Goal: Transaction & Acquisition: Purchase product/service

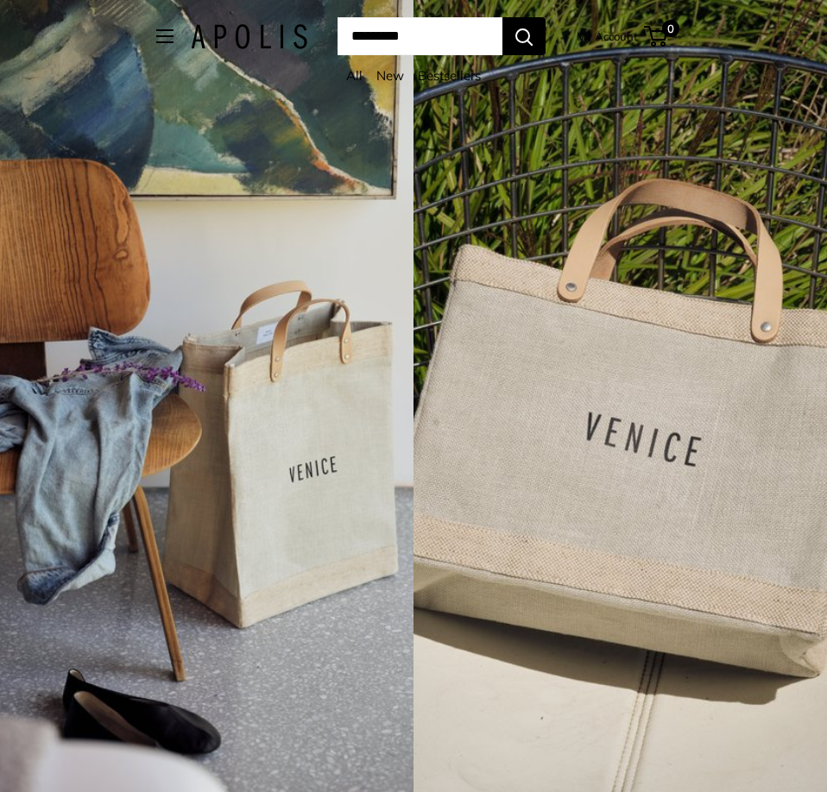
click at [165, 39] on div "Market Bags Group Gifting Coming Soon Need help? Text Us: 20919 hello@apolisglo…" at bounding box center [413, 36] width 514 height 38
click at [156, 37] on span "Open menu" at bounding box center [164, 36] width 17 height 14
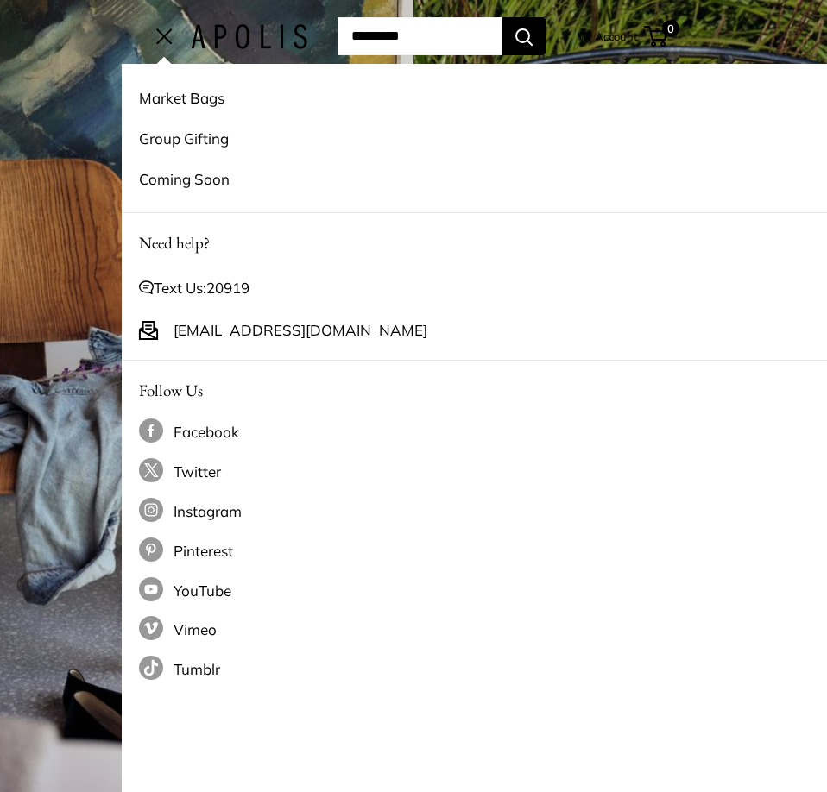
click at [82, 112] on div "4 / 7" at bounding box center [206, 396] width 413 height 792
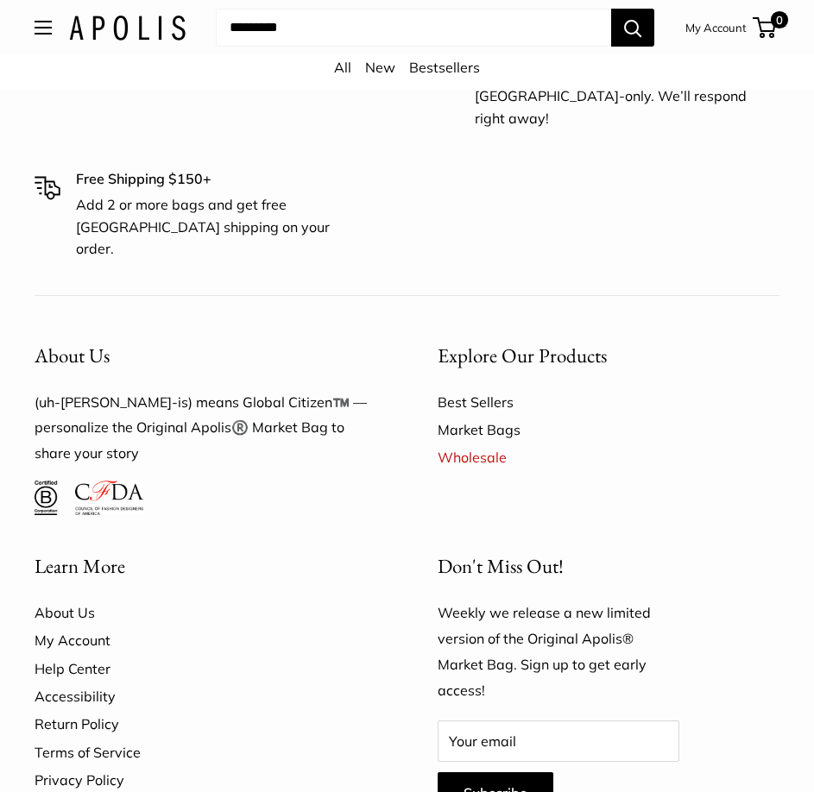
scroll to position [1640, 0]
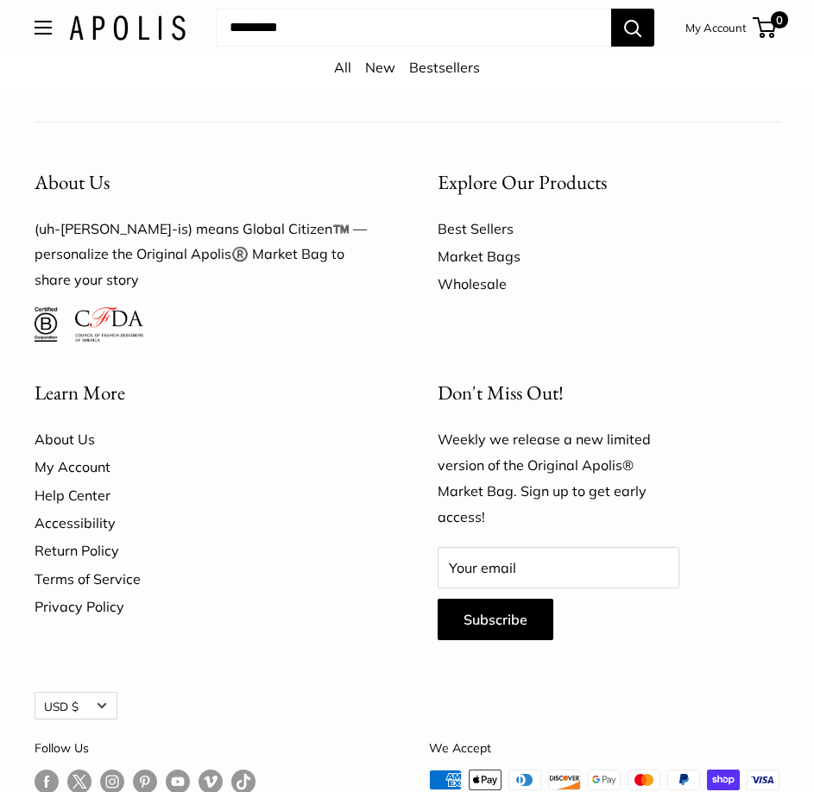
click at [464, 270] on link "Wholesale" at bounding box center [609, 284] width 343 height 28
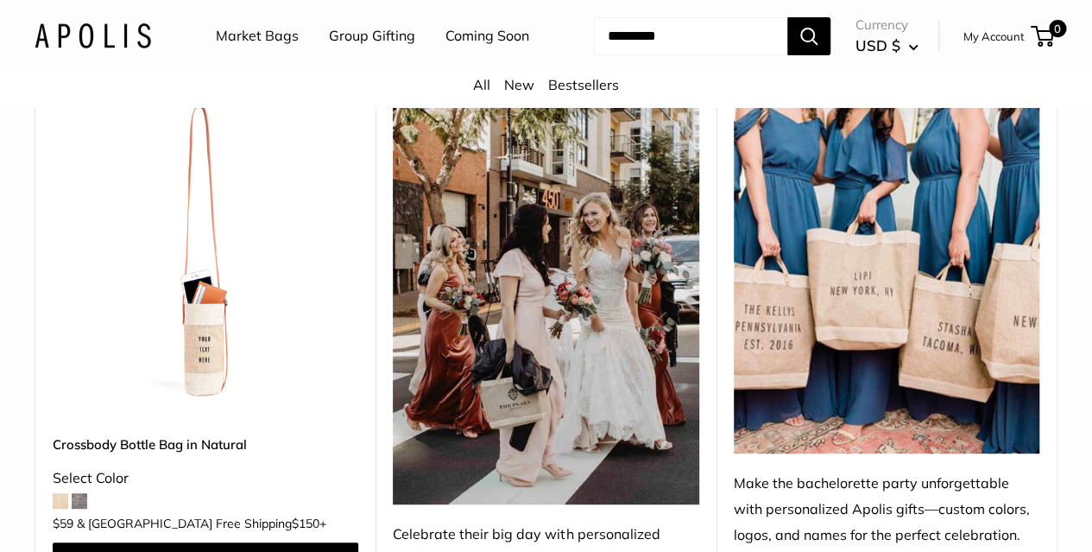
scroll to position [0, 0]
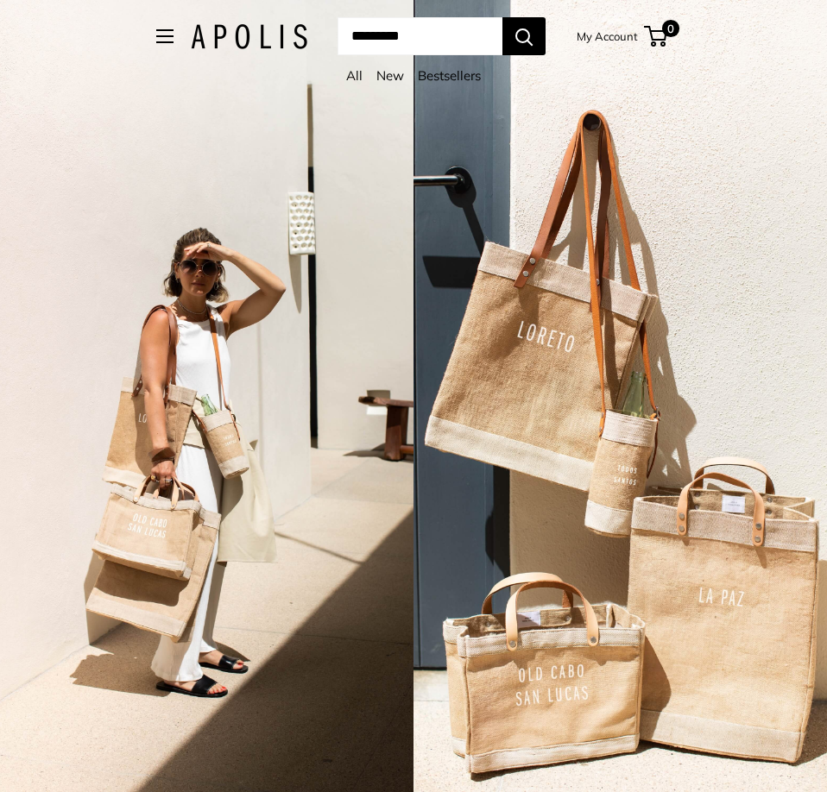
click at [357, 77] on link "All" at bounding box center [354, 75] width 16 height 16
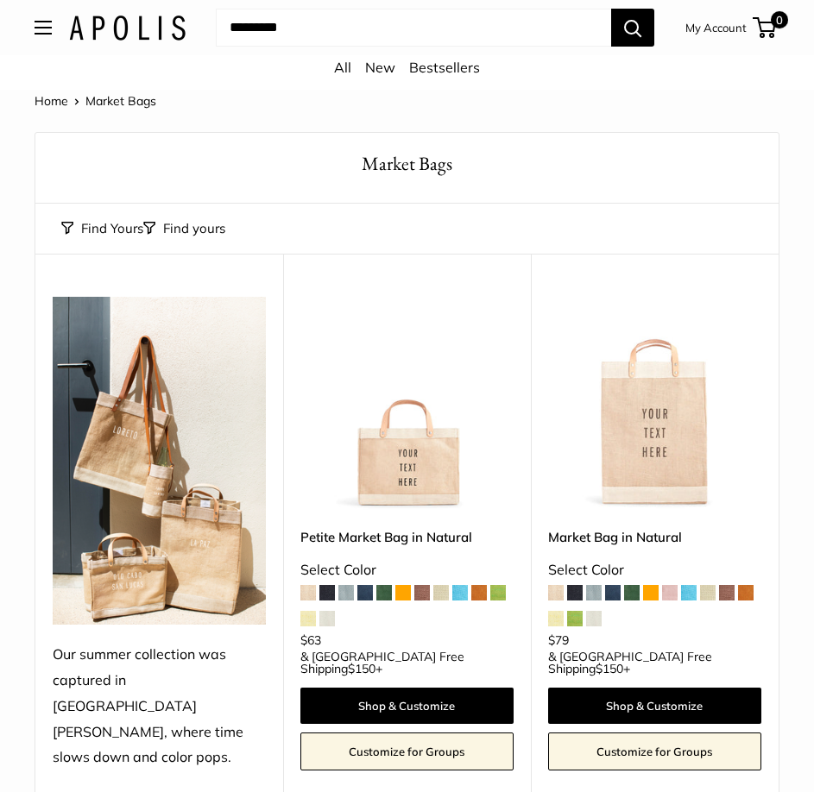
click at [398, 733] on link "Customize for Groups" at bounding box center [406, 752] width 213 height 38
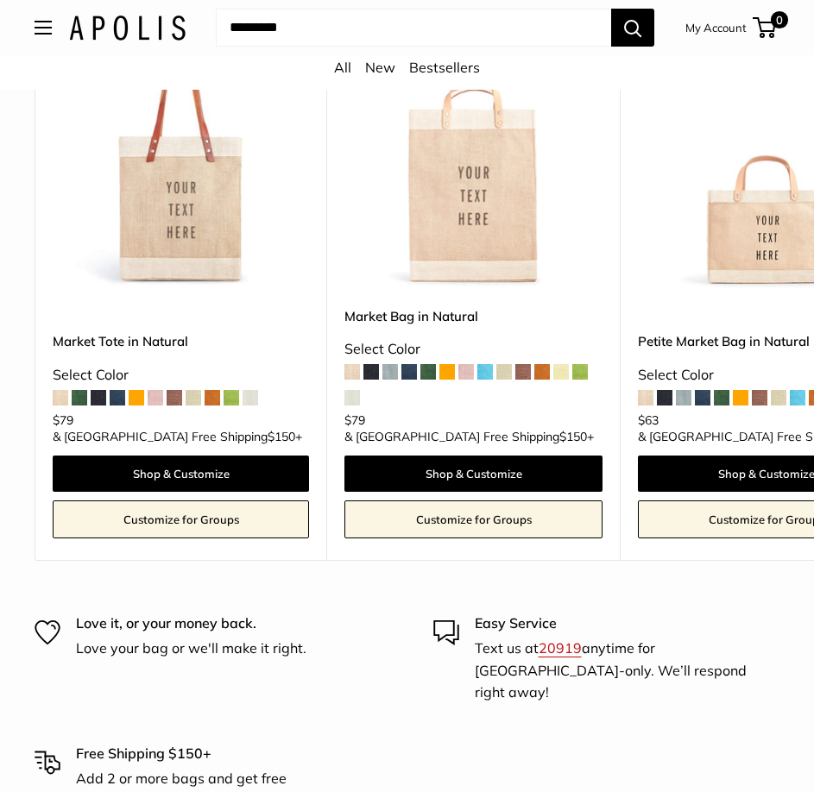
drag, startPoint x: 258, startPoint y: 548, endPoint x: 382, endPoint y: 510, distance: 129.1
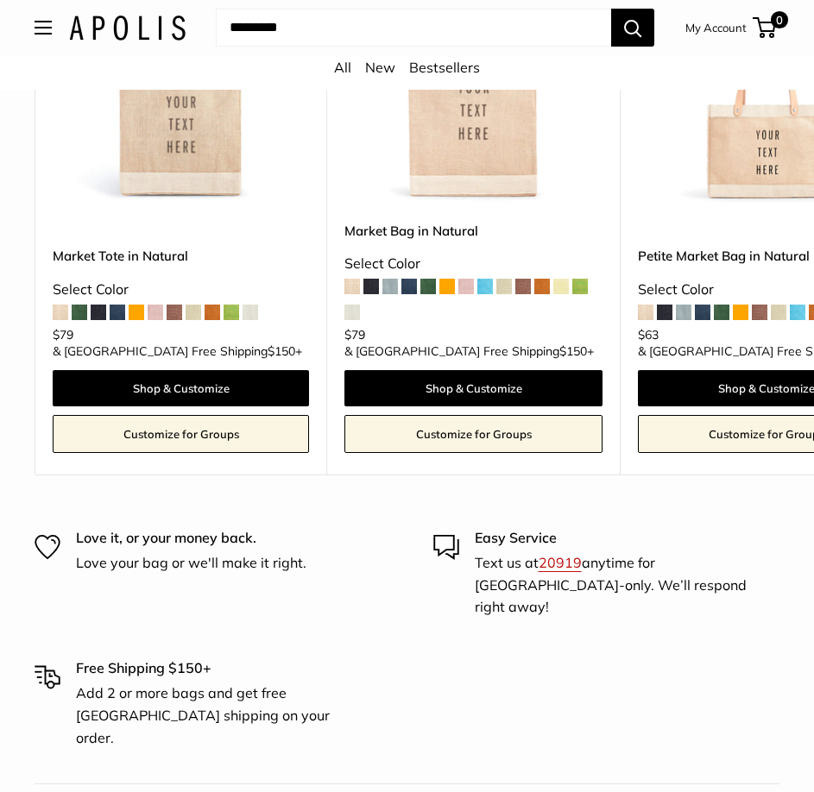
scroll to position [993, 0]
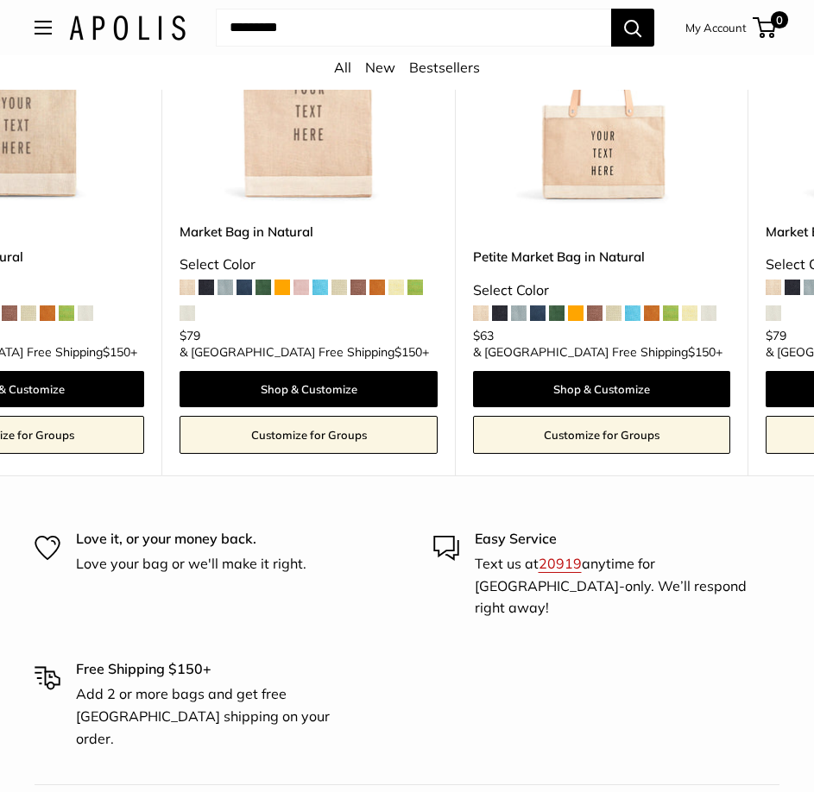
drag, startPoint x: 454, startPoint y: 325, endPoint x: 522, endPoint y: 328, distance: 68.3
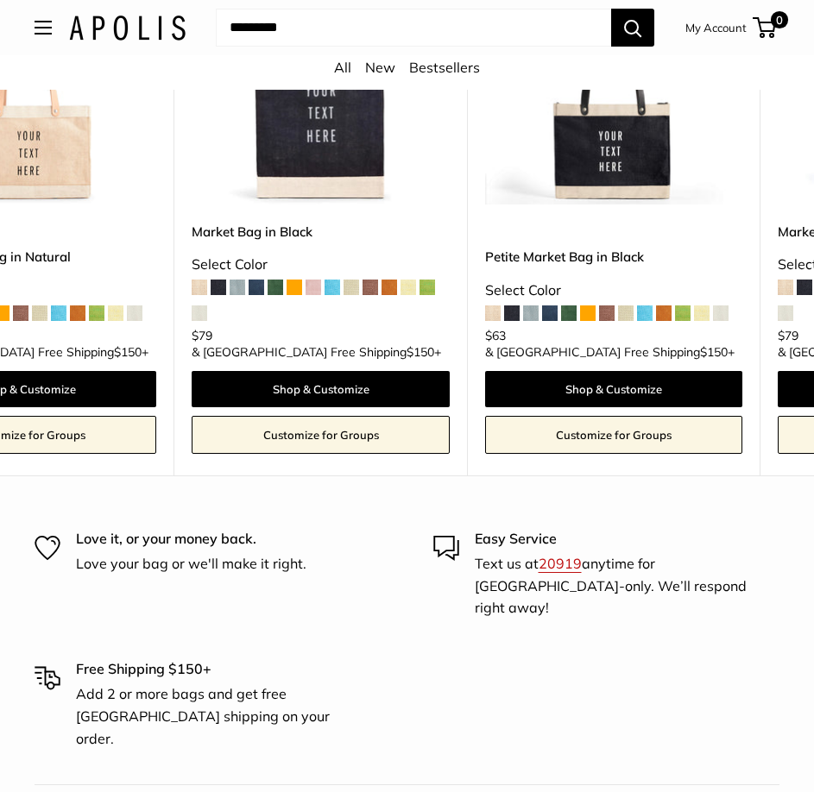
drag, startPoint x: 416, startPoint y: 334, endPoint x: 540, endPoint y: 329, distance: 124.4
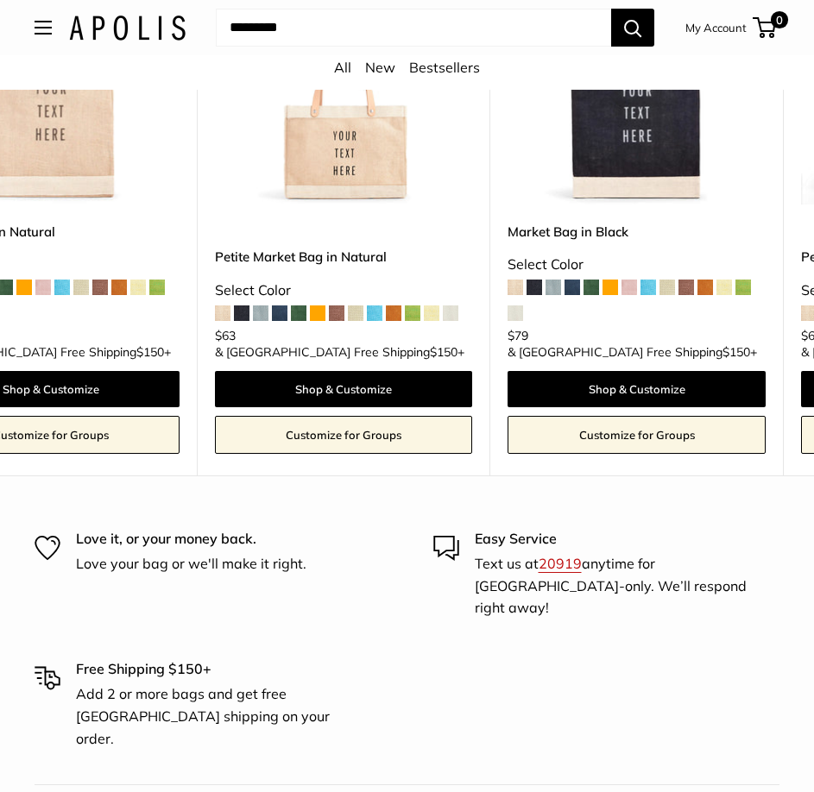
drag, startPoint x: 609, startPoint y: 296, endPoint x: 463, endPoint y: 297, distance: 146.7
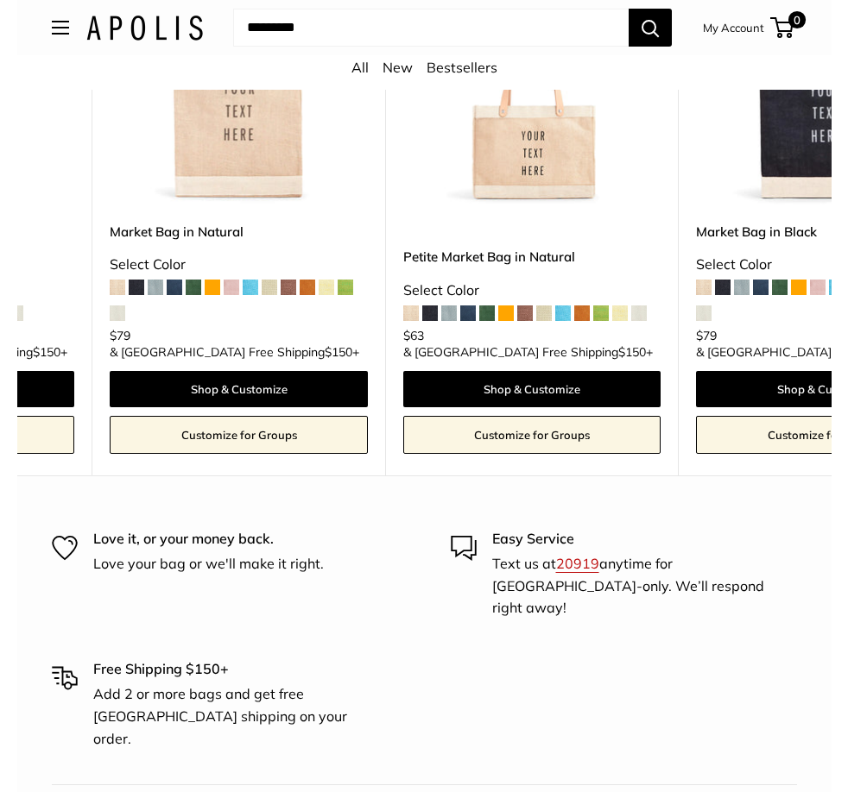
scroll to position [735, 0]
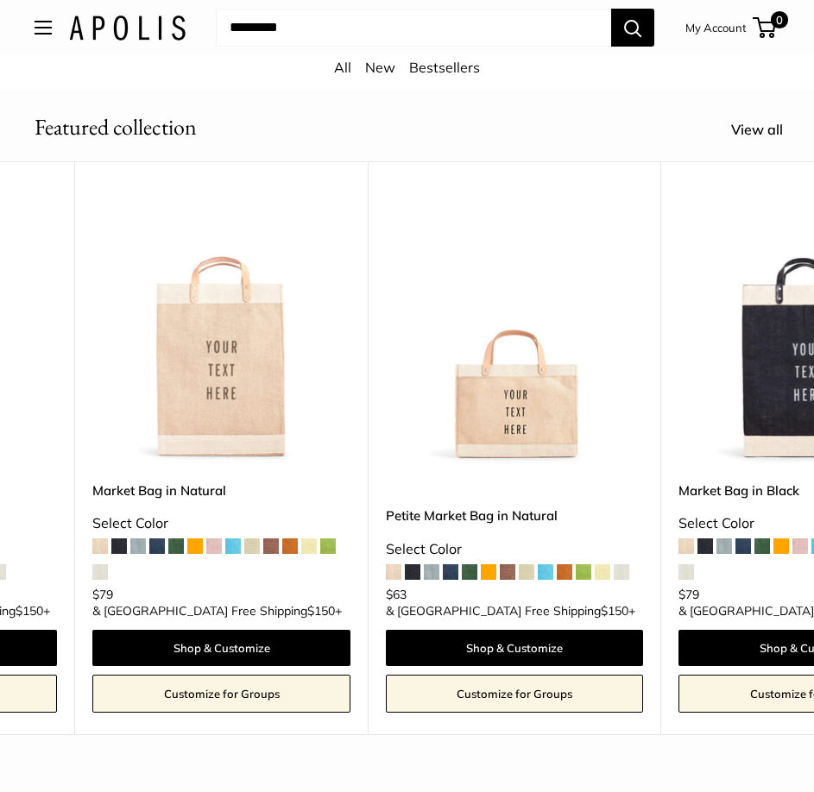
drag, startPoint x: 391, startPoint y: 347, endPoint x: 526, endPoint y: 342, distance: 134.8
drag, startPoint x: 468, startPoint y: 129, endPoint x: 550, endPoint y: 135, distance: 82.2
drag, startPoint x: 360, startPoint y: 732, endPoint x: 436, endPoint y: 735, distance: 76.0
drag, startPoint x: 407, startPoint y: 753, endPoint x: 518, endPoint y: 754, distance: 110.5
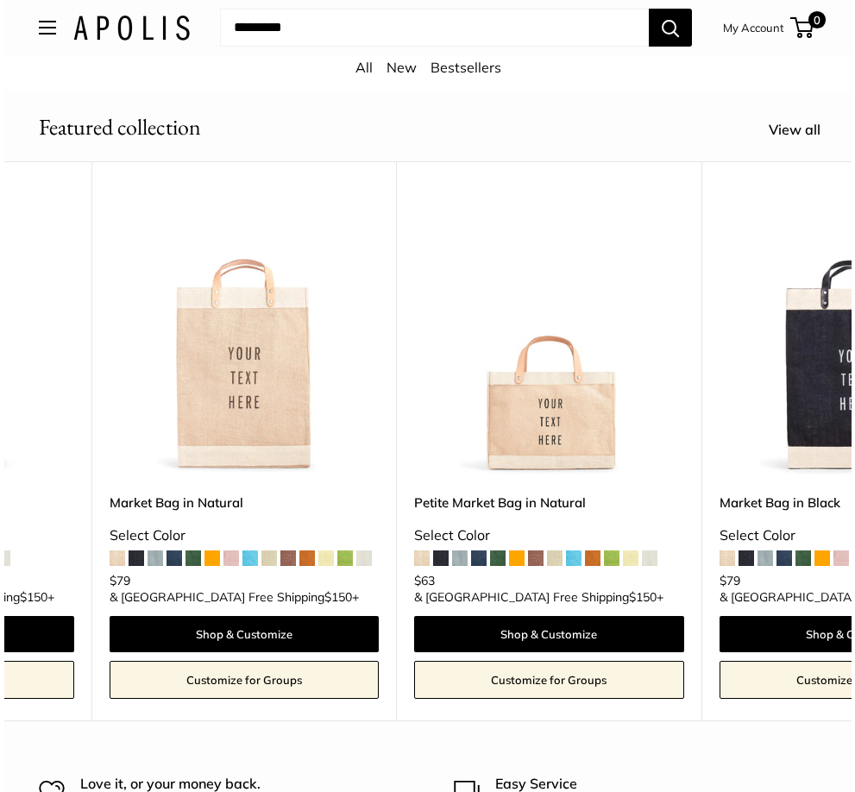
scroll to position [862, 0]
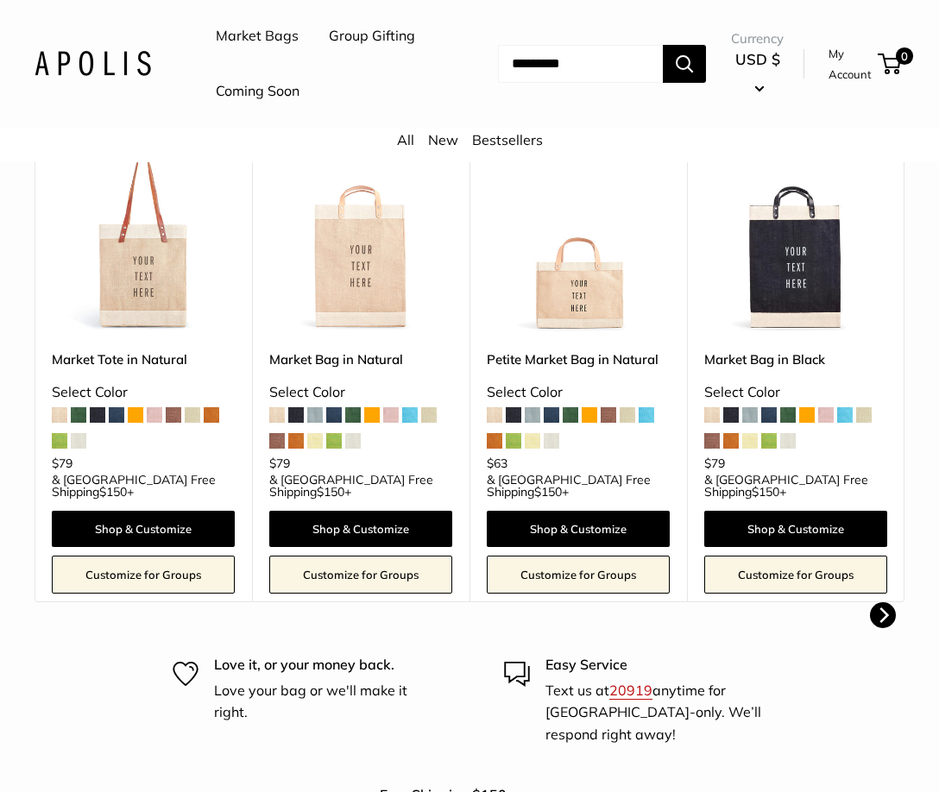
drag, startPoint x: 383, startPoint y: 169, endPoint x: 435, endPoint y: 169, distance: 51.8
drag, startPoint x: 619, startPoint y: 658, endPoint x: 641, endPoint y: 655, distance: 22.6
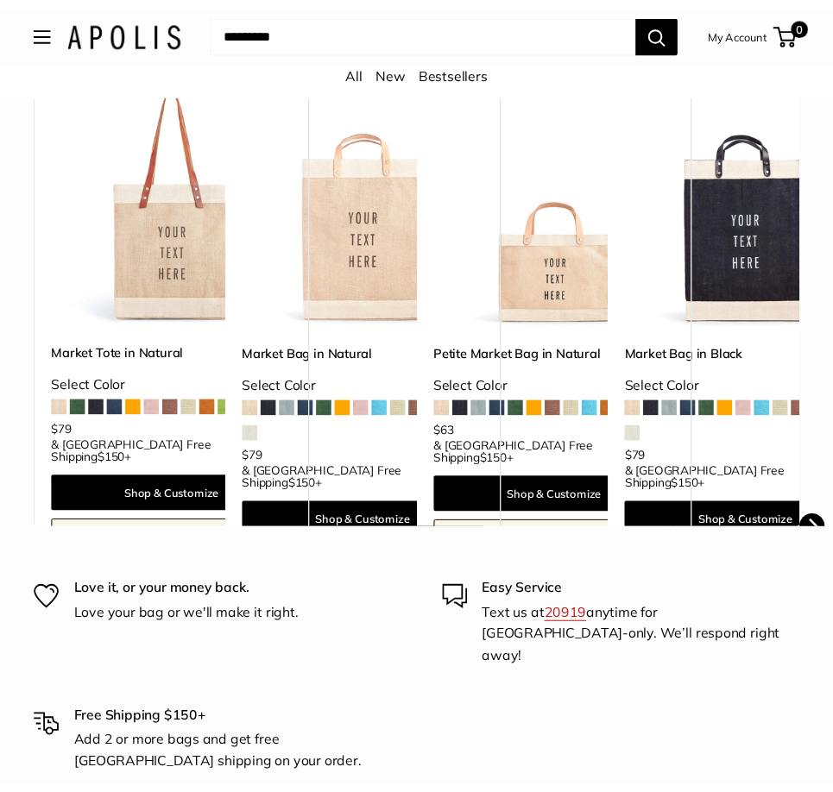
scroll to position [0, 0]
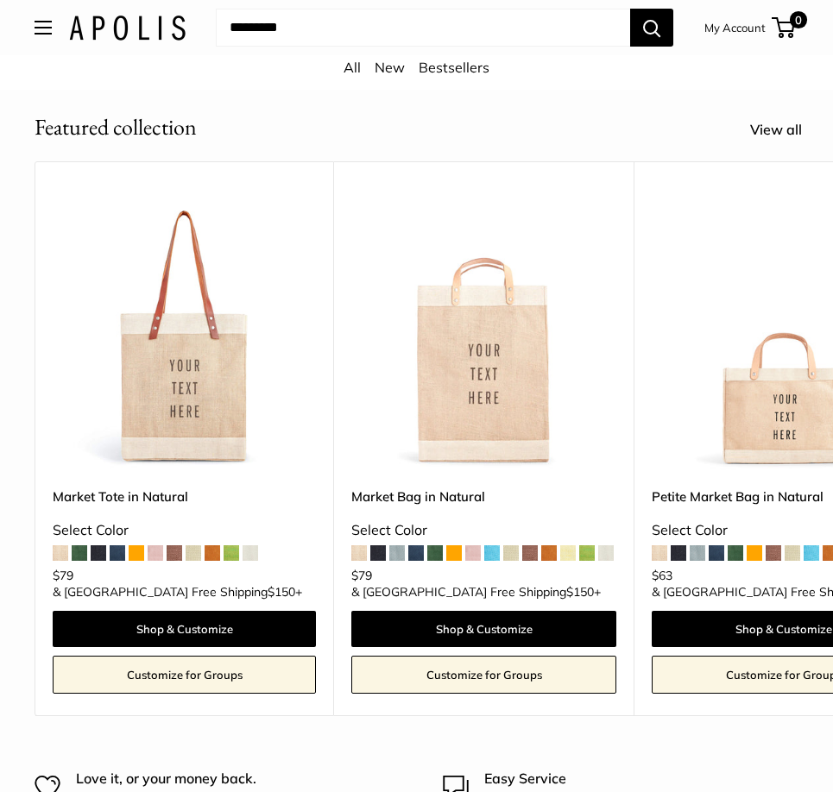
drag, startPoint x: 607, startPoint y: 505, endPoint x: 393, endPoint y: 521, distance: 214.7
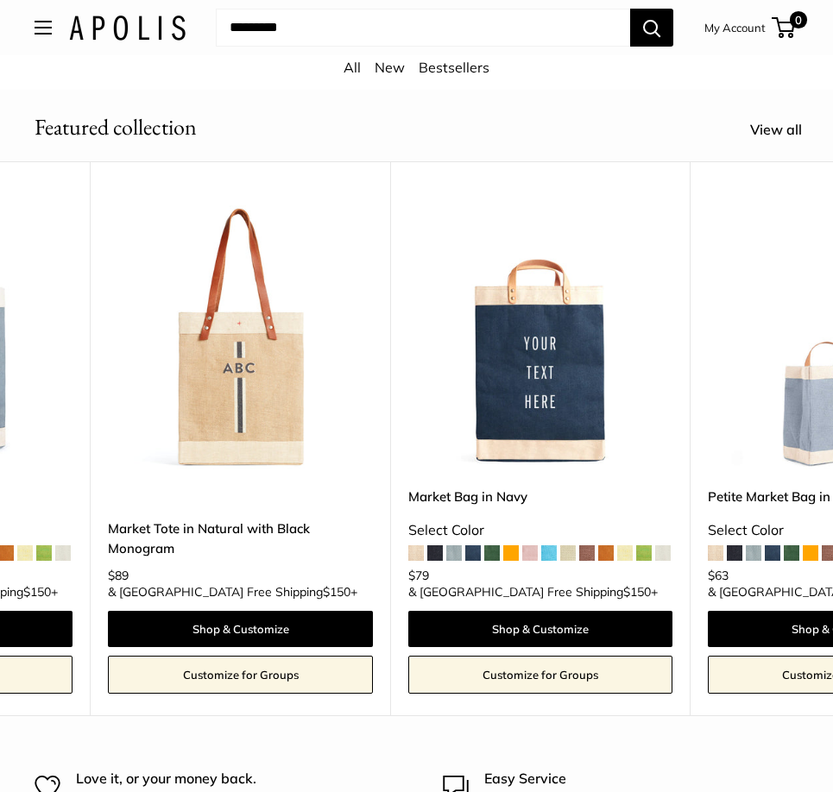
drag, startPoint x: 474, startPoint y: 520, endPoint x: 605, endPoint y: 517, distance: 131.2
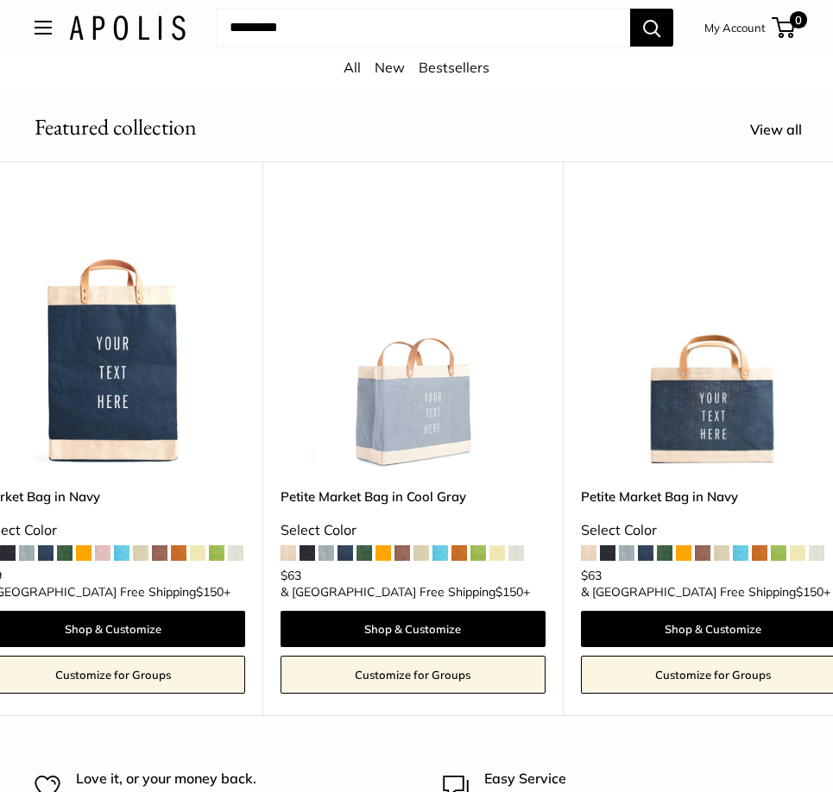
drag, startPoint x: 668, startPoint y: 513, endPoint x: 503, endPoint y: 515, distance: 164.9
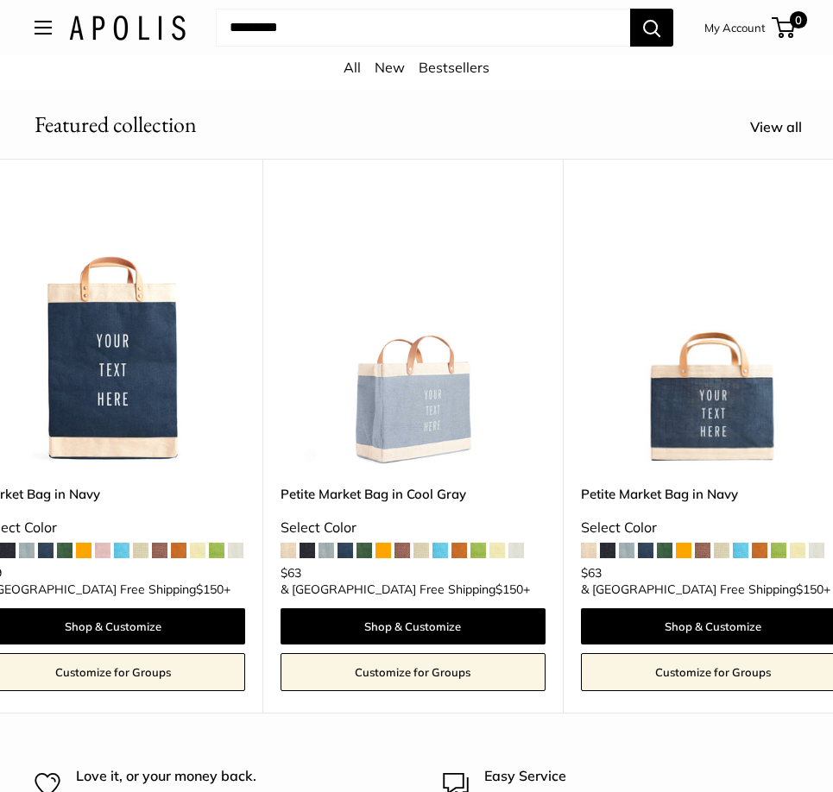
drag, startPoint x: 441, startPoint y: 136, endPoint x: 357, endPoint y: 158, distance: 86.5
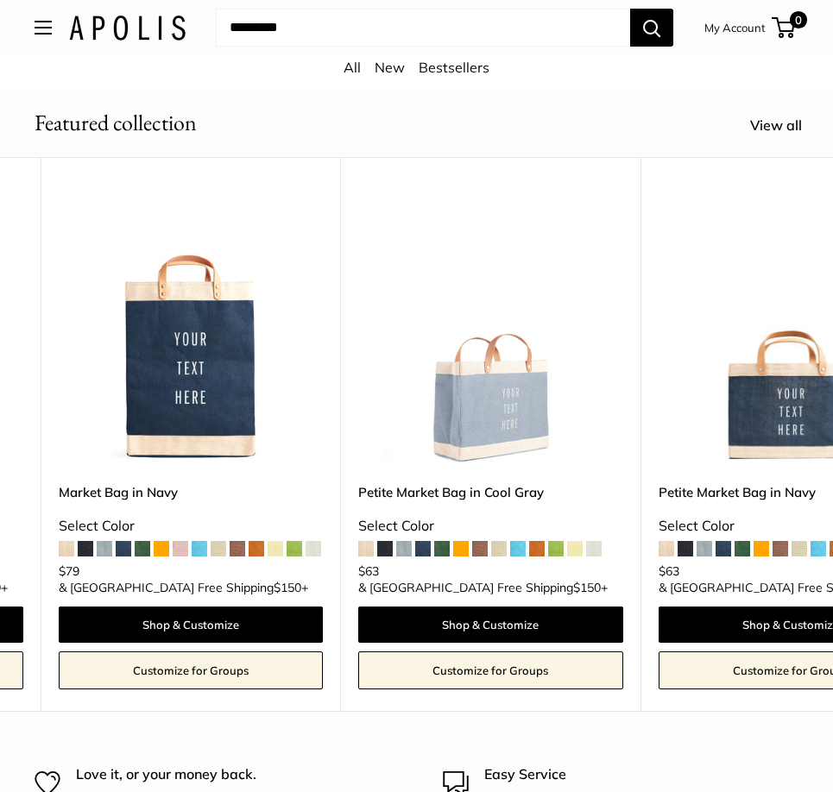
scroll to position [0, 1900]
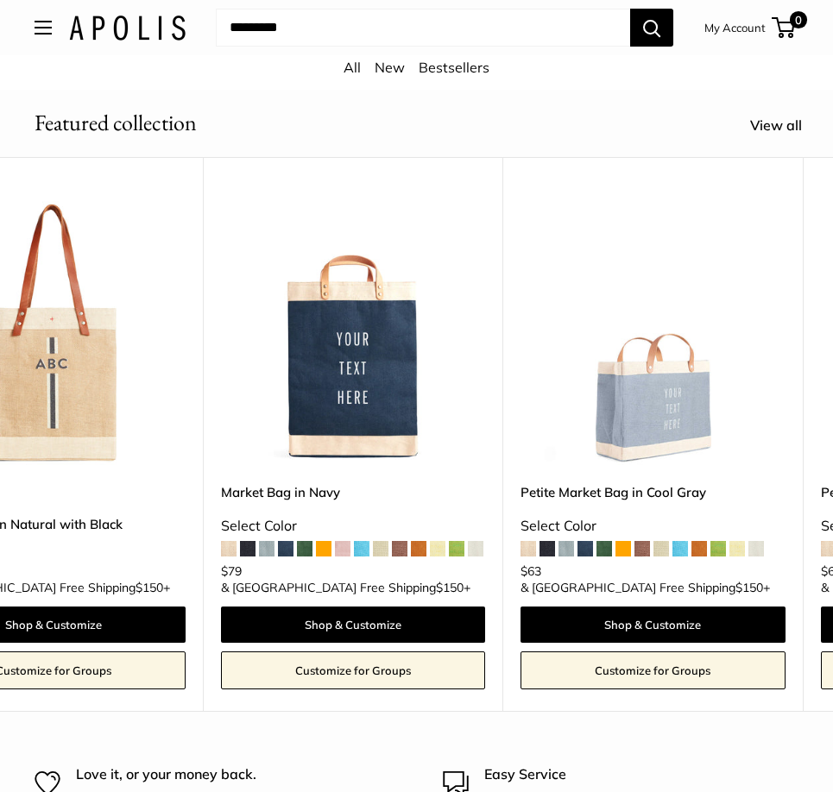
drag, startPoint x: 428, startPoint y: 167, endPoint x: 330, endPoint y: 184, distance: 99.8
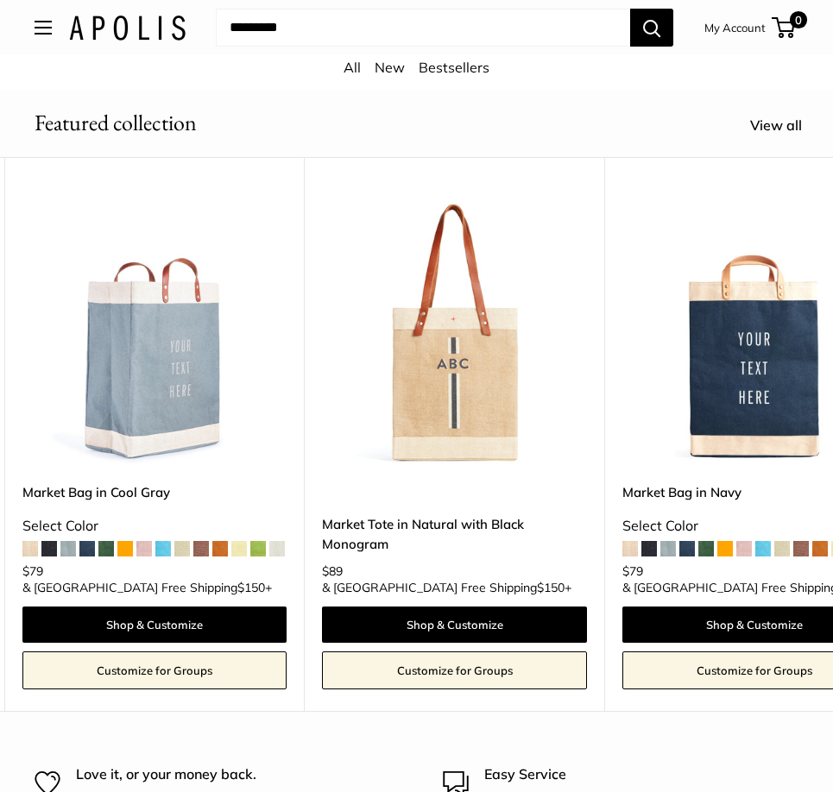
drag, startPoint x: 407, startPoint y: 159, endPoint x: 304, endPoint y: 165, distance: 102.9
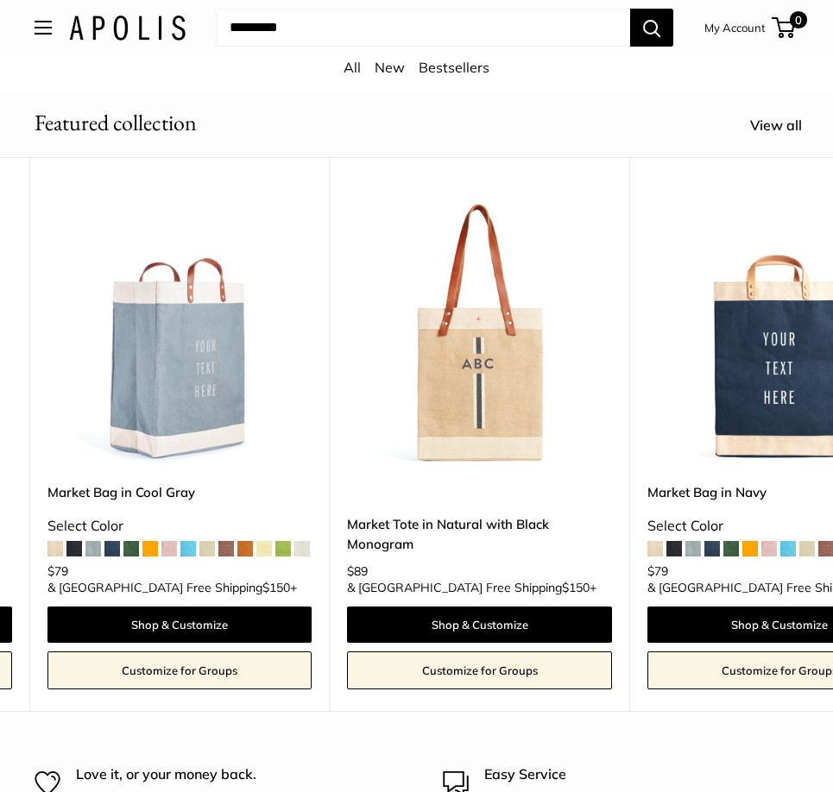
drag, startPoint x: 296, startPoint y: 134, endPoint x: 344, endPoint y: 138, distance: 48.5
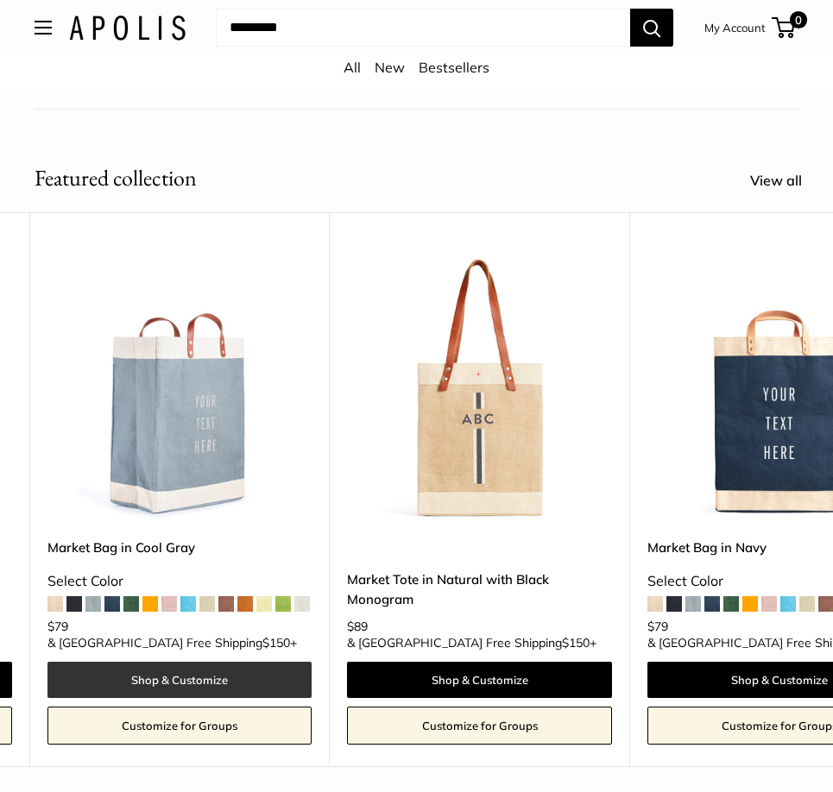
scroll to position [653, 0]
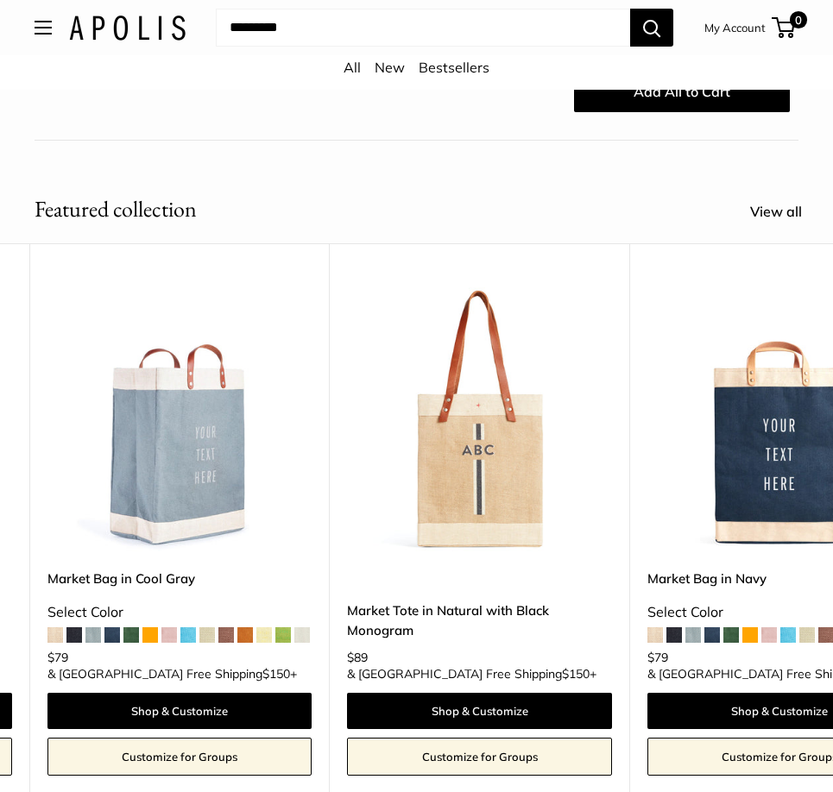
drag, startPoint x: 379, startPoint y: 183, endPoint x: 293, endPoint y: 187, distance: 85.6
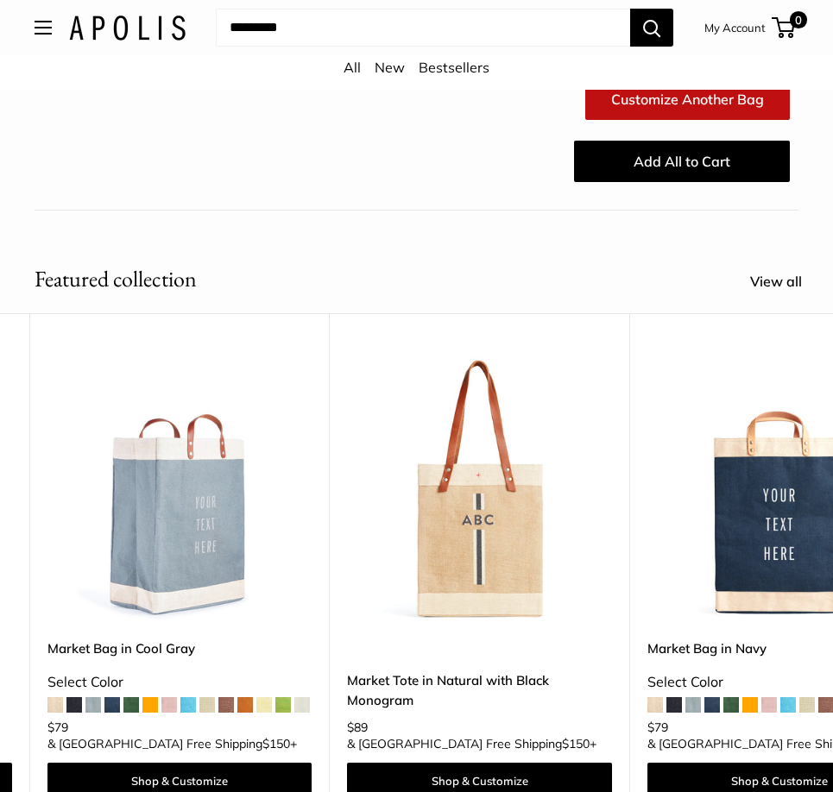
drag, startPoint x: 337, startPoint y: 313, endPoint x: 192, endPoint y: 344, distance: 147.5
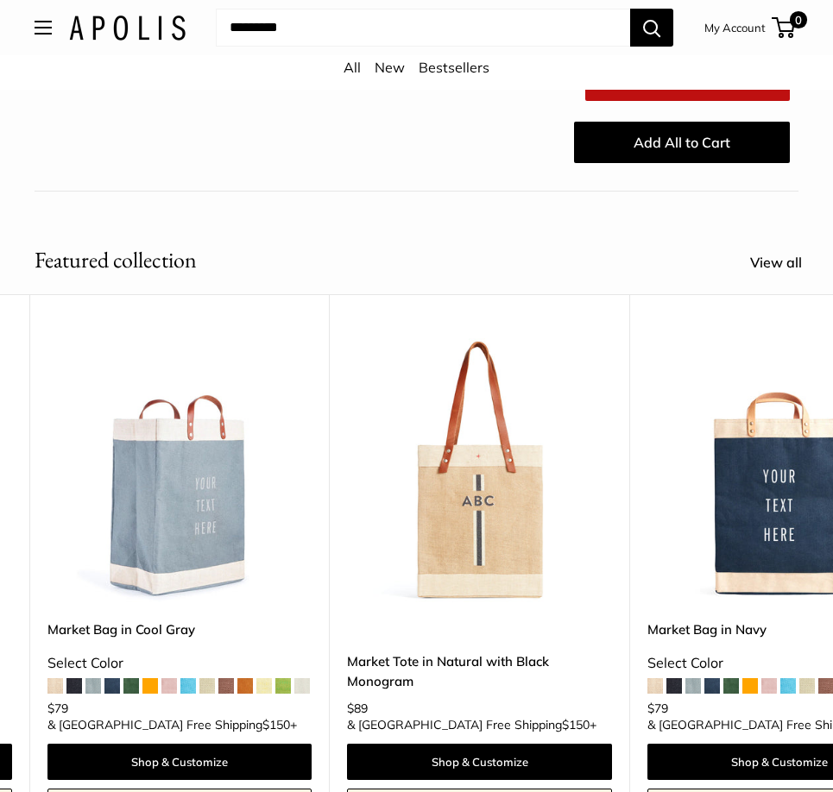
drag, startPoint x: 310, startPoint y: 258, endPoint x: 163, endPoint y: 282, distance: 148.7
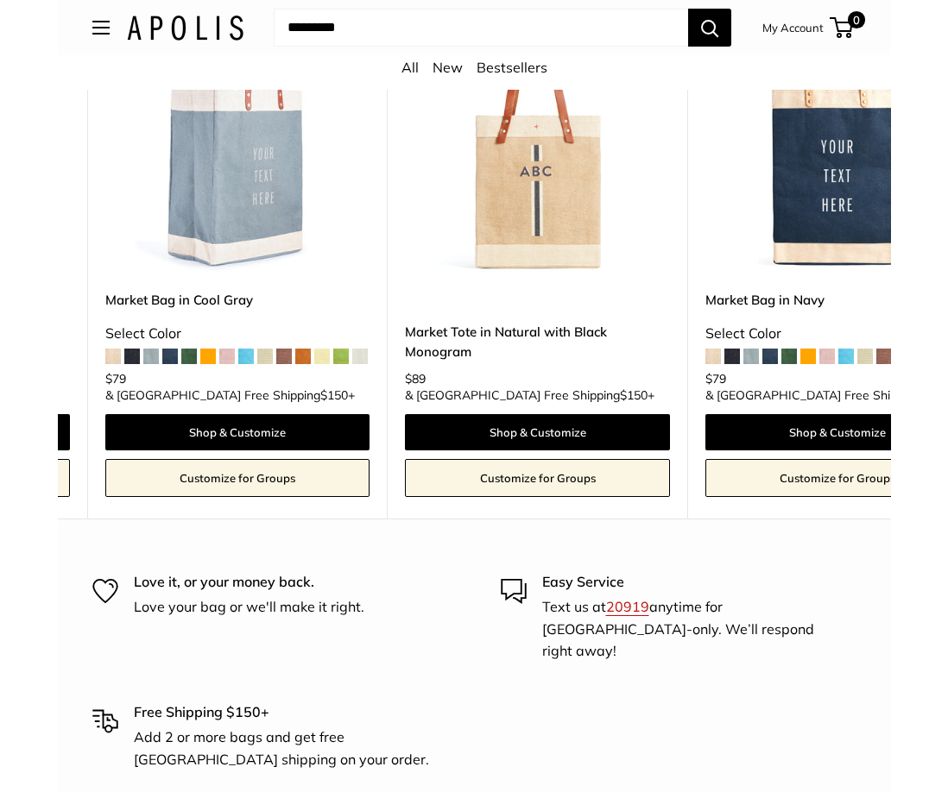
scroll to position [949, 0]
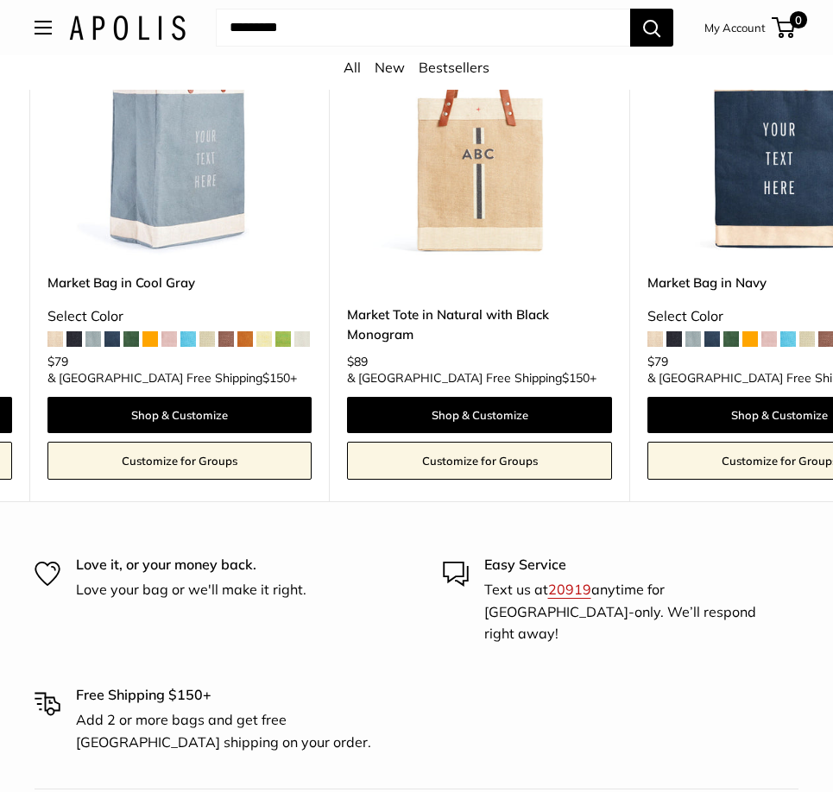
drag, startPoint x: 331, startPoint y: 603, endPoint x: 294, endPoint y: 599, distance: 37.4
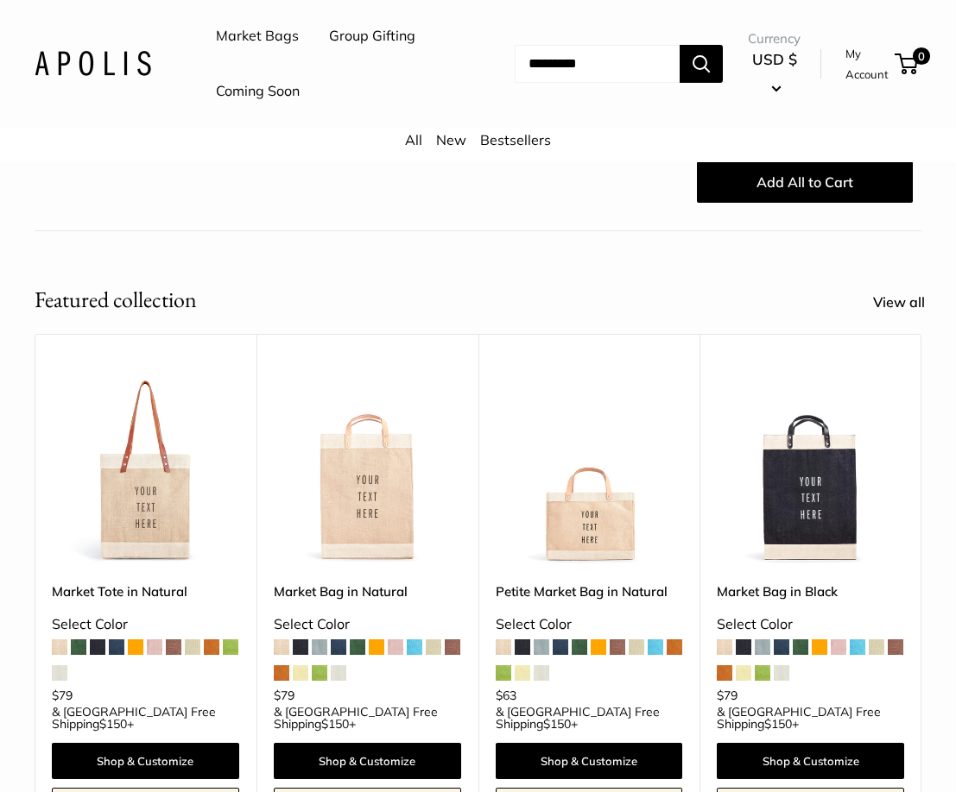
scroll to position [807, 0]
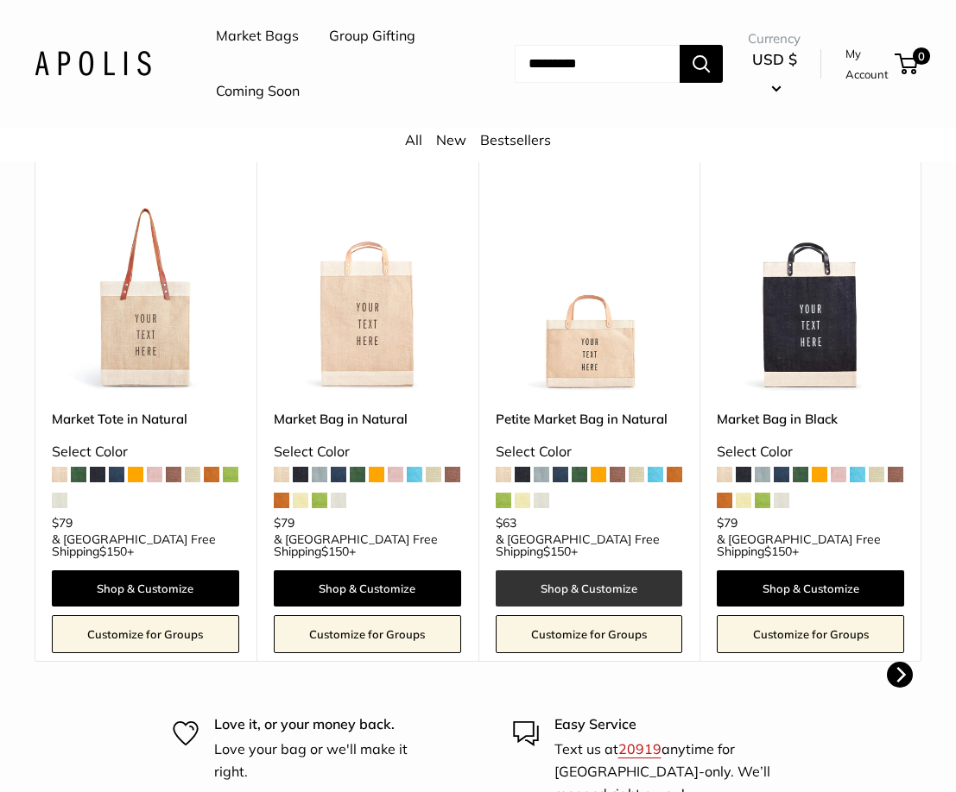
click at [566, 582] on link "Shop & Customize" at bounding box center [588, 589] width 187 height 36
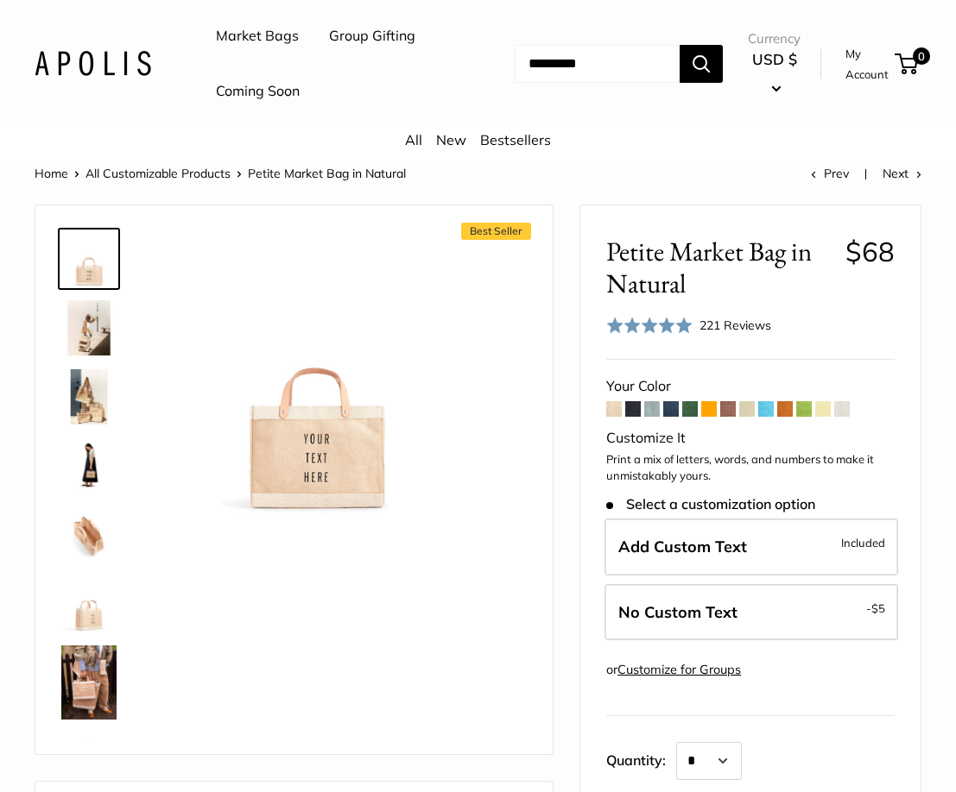
click at [669, 406] on span at bounding box center [671, 409] width 16 height 16
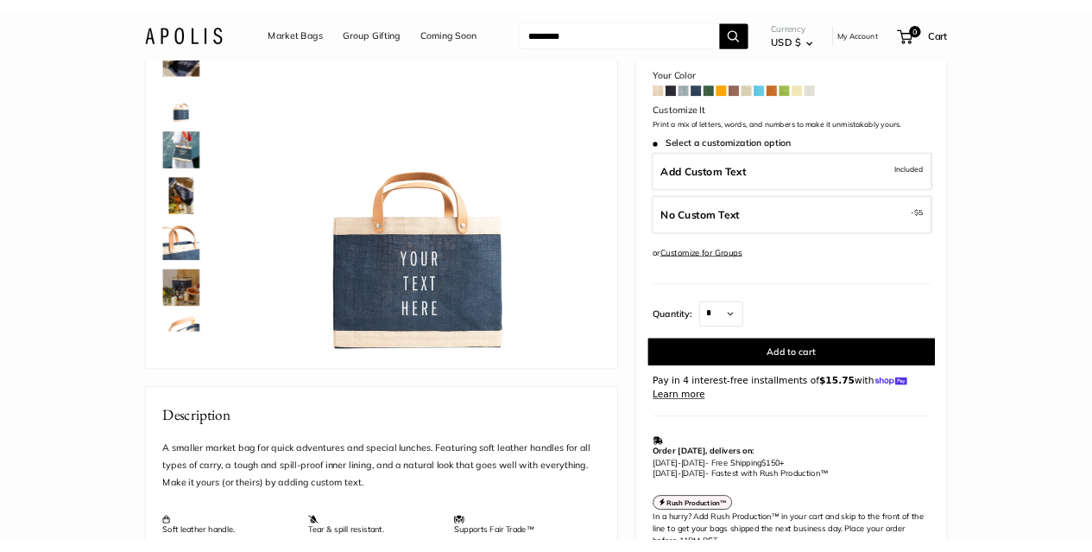
scroll to position [224, 0]
